Goal: Use online tool/utility: Utilize a website feature to perform a specific function

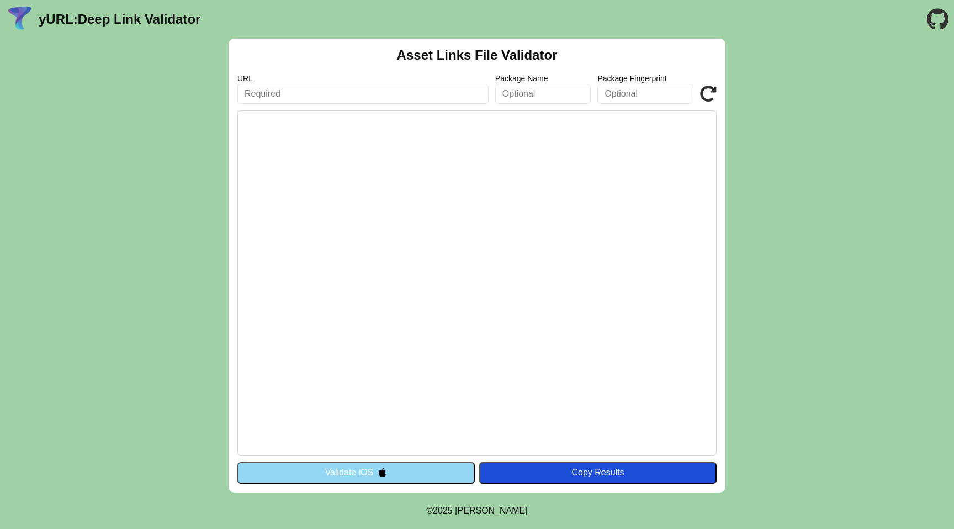
click at [339, 101] on input "text" at bounding box center [362, 94] width 251 height 20
type input "https://p-p-test.portal.tie.ch"
click button "Validate" at bounding box center [0, 0] width 0 height 0
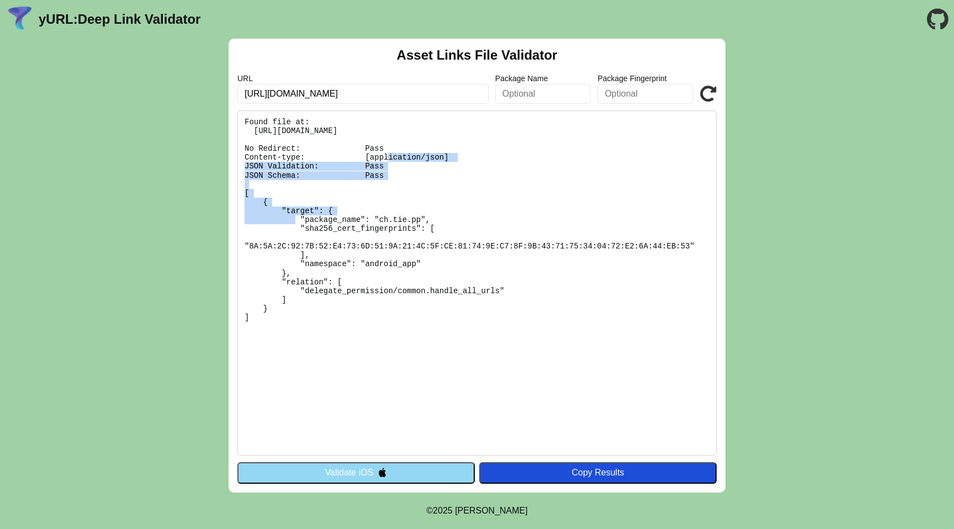
drag, startPoint x: 276, startPoint y: 145, endPoint x: 402, endPoint y: 184, distance: 131.9
click at [402, 184] on pre "Found file at: https://p-p-test.portal.tie.ch/.well-known/assetlinks.json No Re…" at bounding box center [476, 282] width 479 height 345
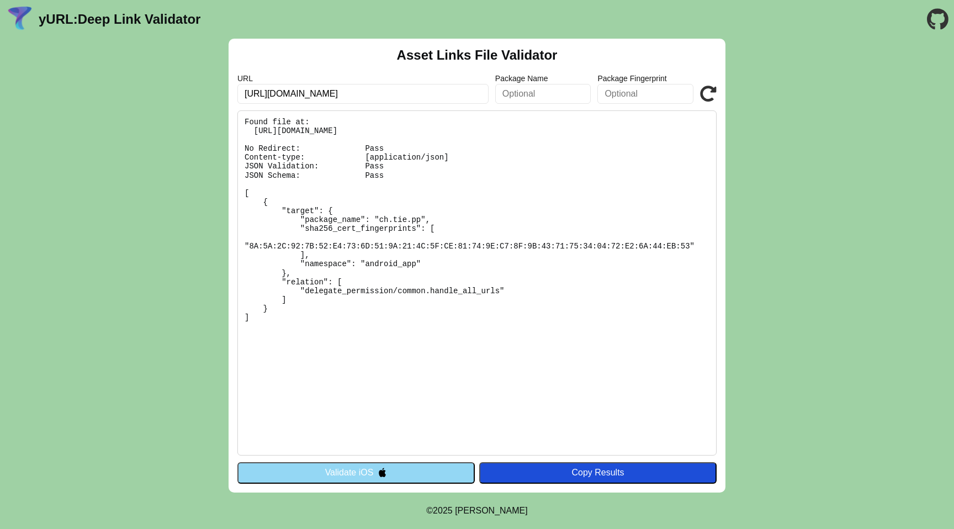
click at [262, 92] on input "https://p-p-test.portal.tie.ch" at bounding box center [362, 94] width 251 height 20
type input "[URL][DOMAIN_NAME]"
click button "Validate" at bounding box center [0, 0] width 0 height 0
